Goal: Find specific page/section: Find specific page/section

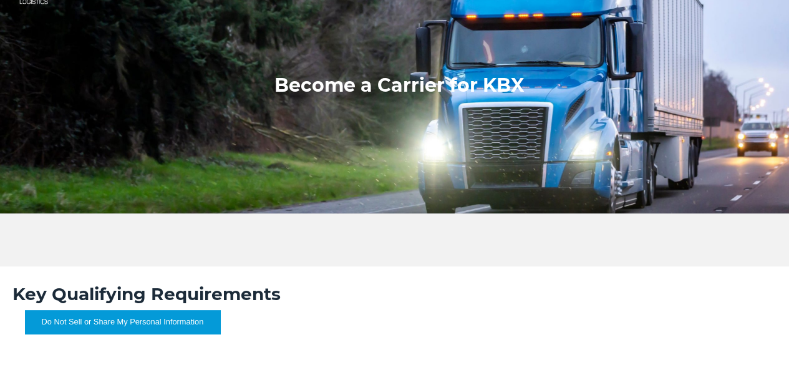
scroll to position [62, 0]
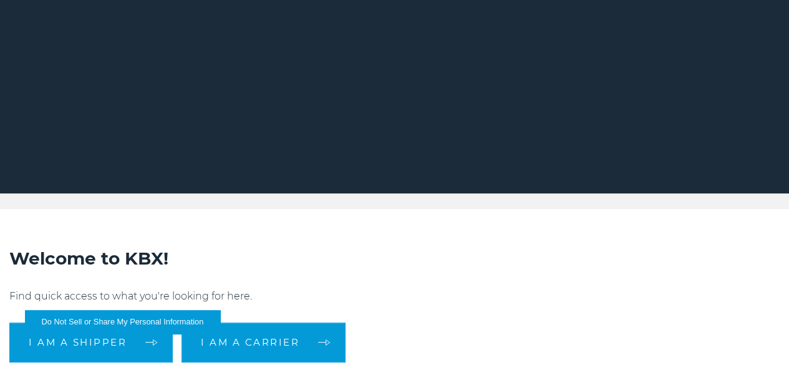
scroll to position [125, 0]
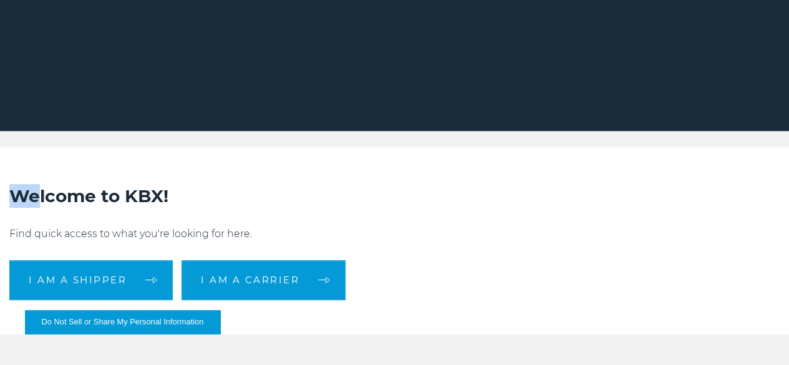
drag, startPoint x: 77, startPoint y: 153, endPoint x: 98, endPoint y: 169, distance: 26.3
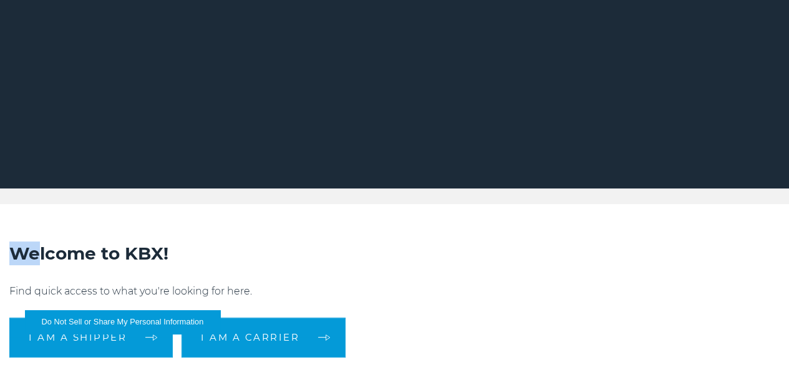
scroll to position [62, 0]
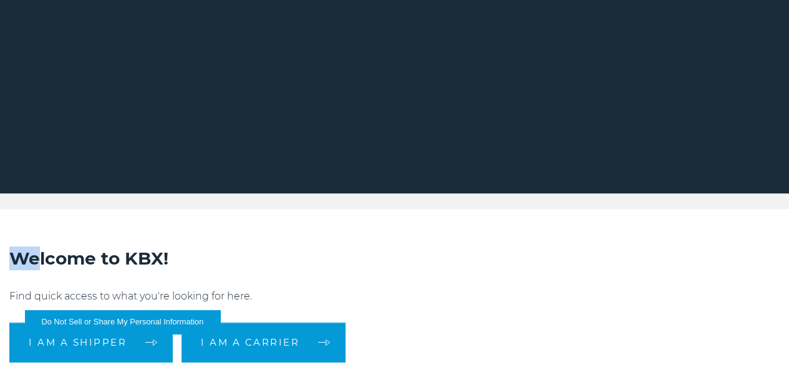
click at [0, 0] on link "RESOURCES" at bounding box center [0, 0] width 0 height 0
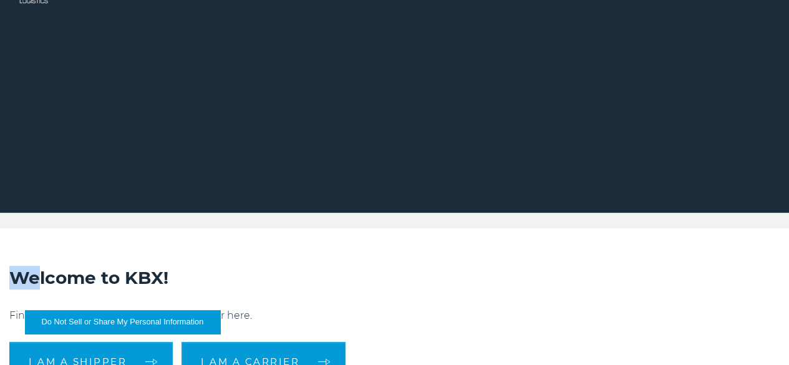
scroll to position [62, 0]
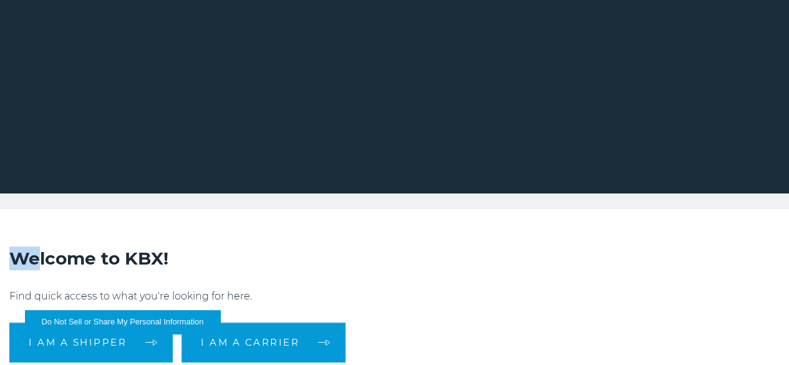
click at [0, 0] on link "RESOURCES" at bounding box center [0, 0] width 0 height 0
click at [0, 0] on link "Technology" at bounding box center [0, 0] width 0 height 0
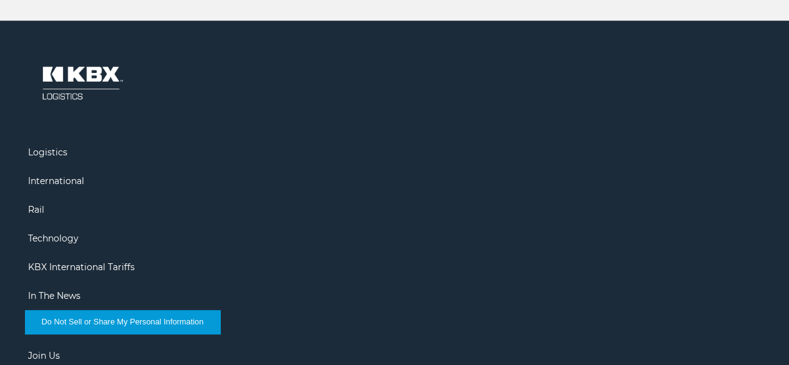
scroll to position [2572, 0]
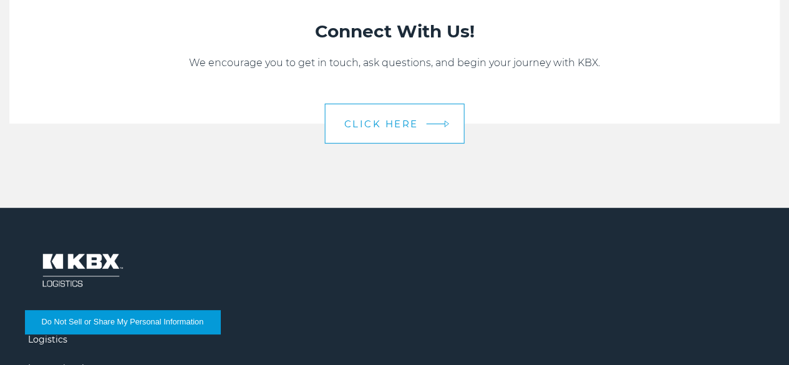
click at [413, 128] on span "CLICK HERE" at bounding box center [381, 123] width 74 height 9
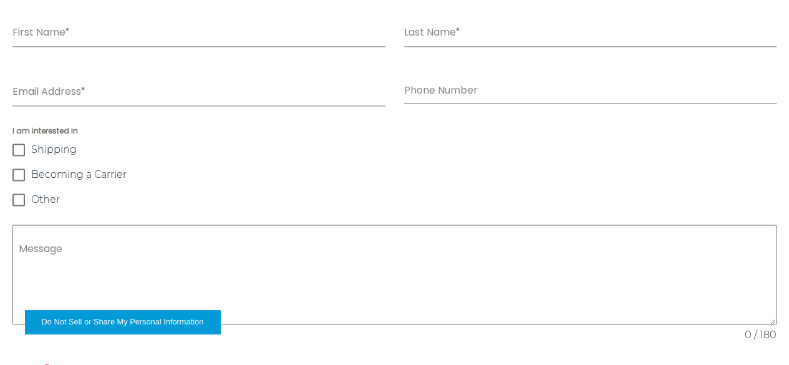
scroll to position [935, 0]
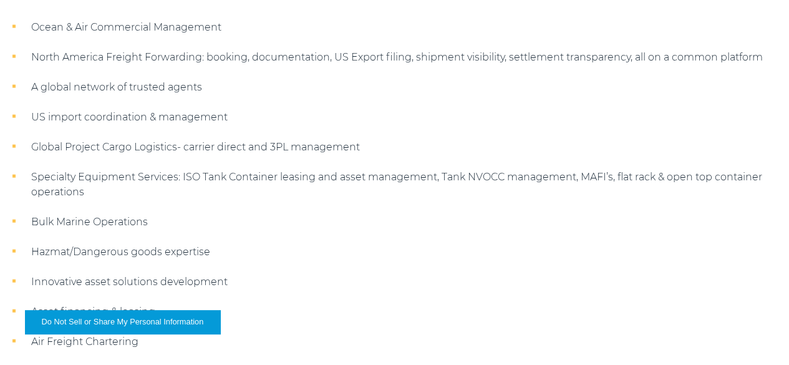
scroll to position [1621, 0]
